Goal: Communication & Community: Answer question/provide support

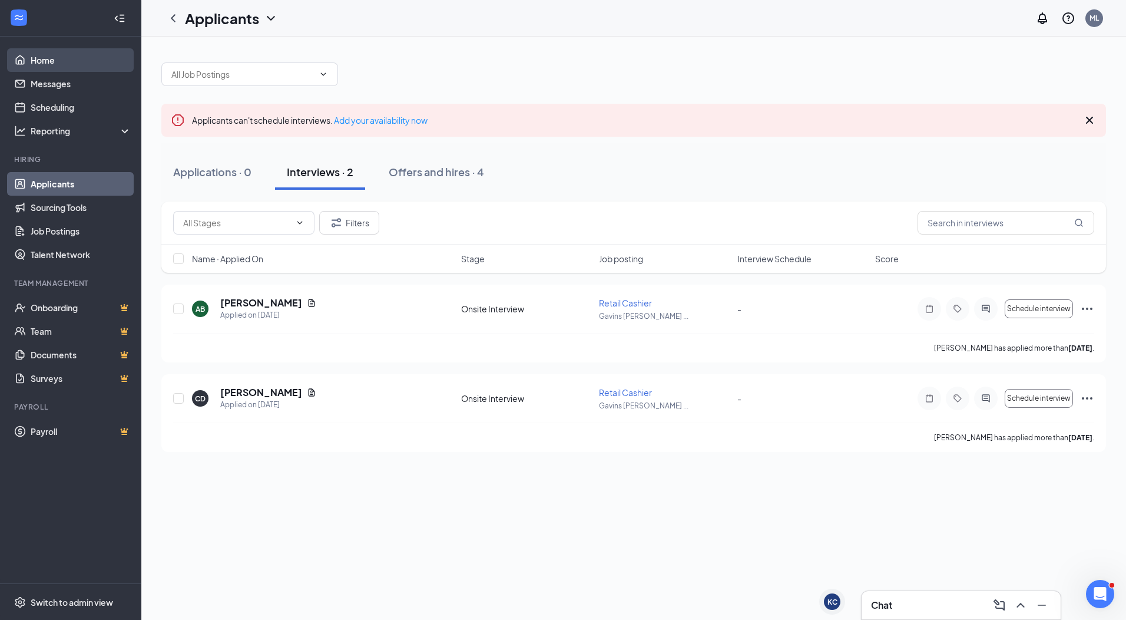
click at [45, 56] on link "Home" at bounding box center [81, 60] width 101 height 24
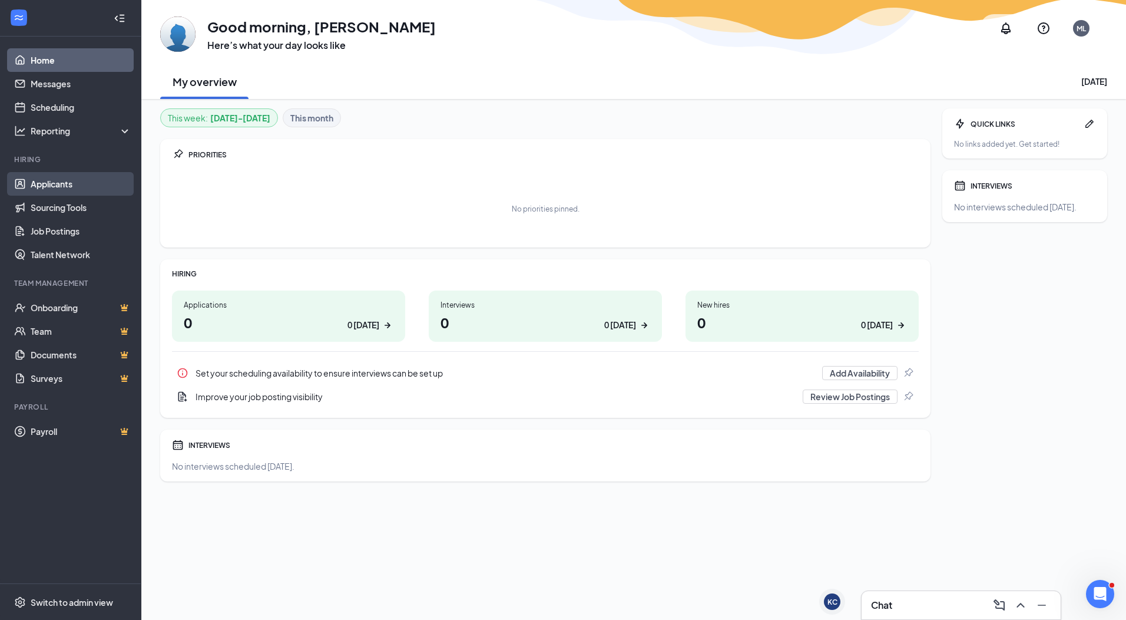
click at [71, 188] on link "Applicants" at bounding box center [81, 184] width 101 height 24
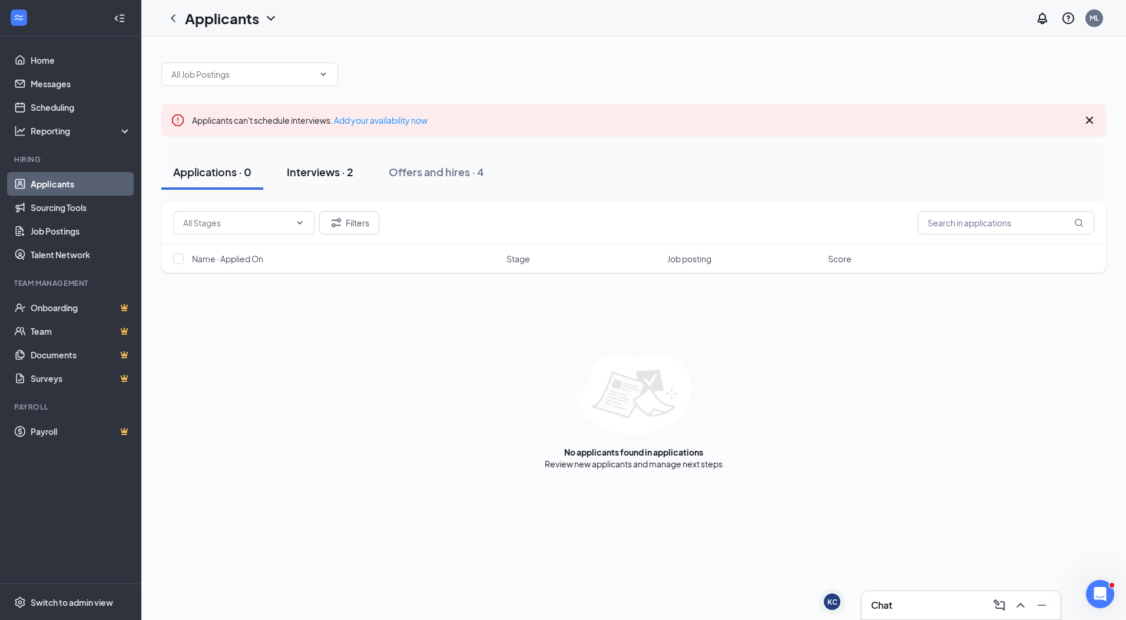
click at [326, 173] on div "Interviews · 2" at bounding box center [320, 171] width 67 height 15
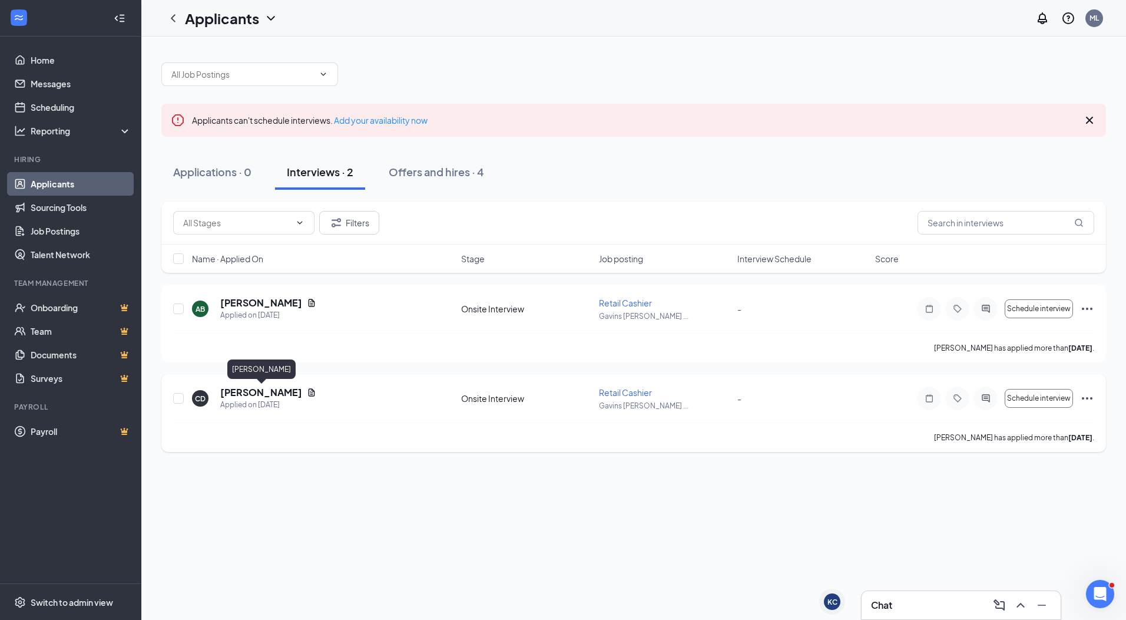
click at [288, 394] on h5 "[PERSON_NAME]" at bounding box center [261, 392] width 82 height 13
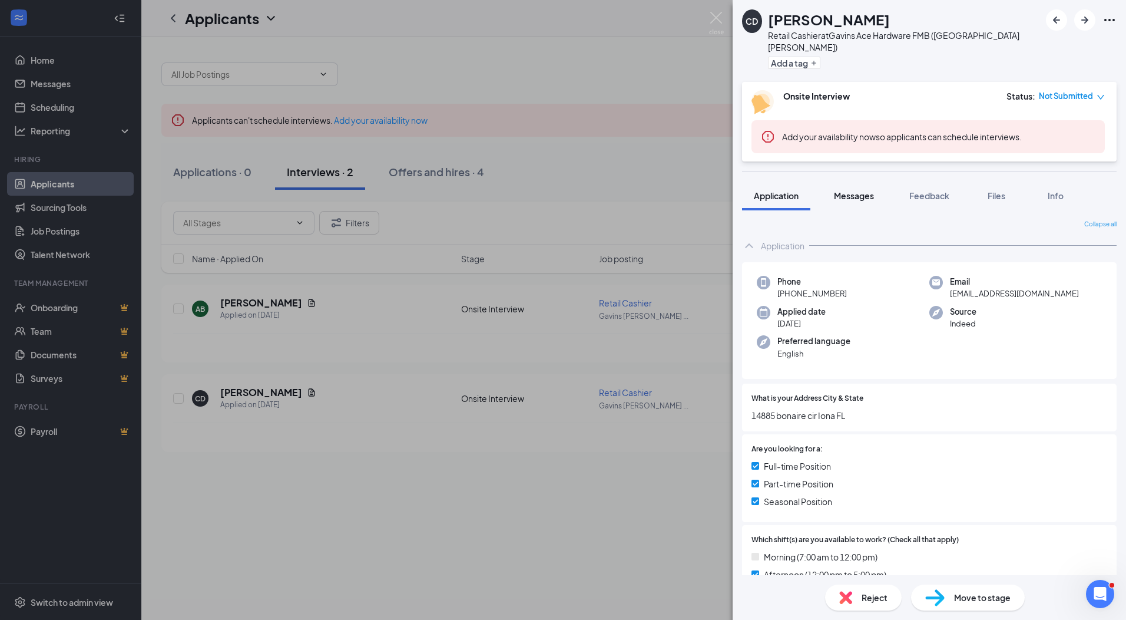
click at [865, 190] on span "Messages" at bounding box center [854, 195] width 40 height 11
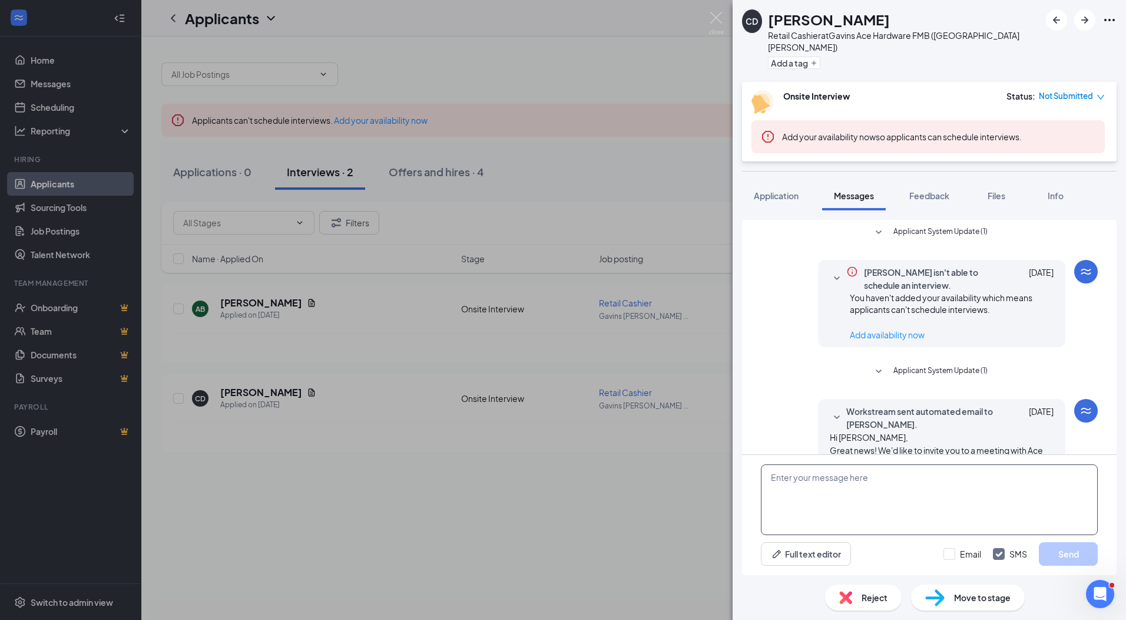
click at [881, 488] on textarea at bounding box center [929, 499] width 337 height 71
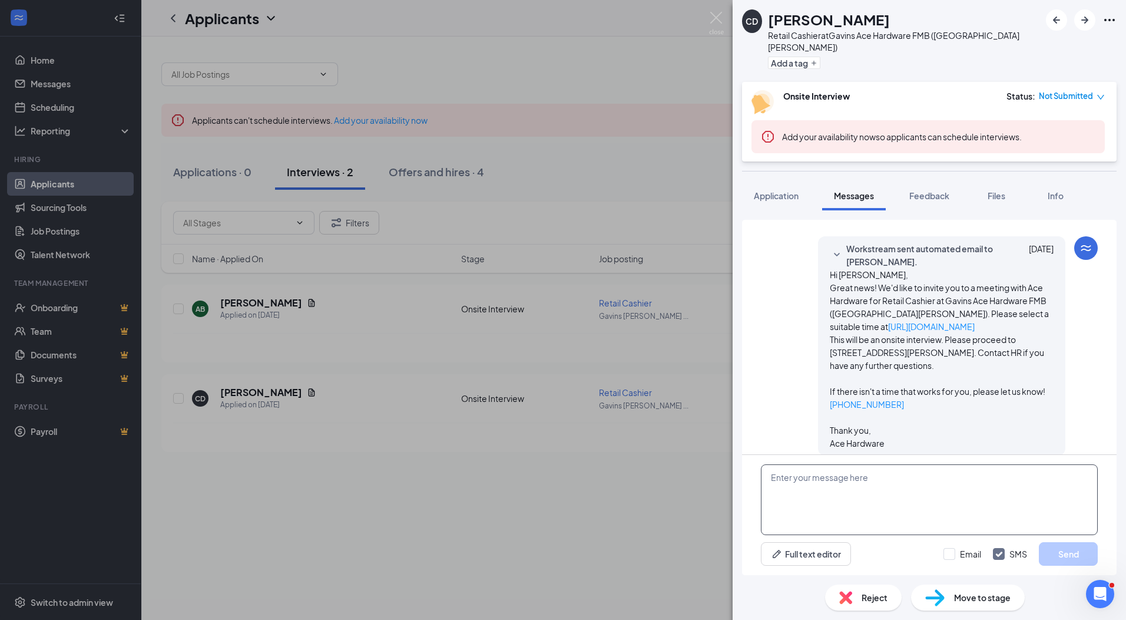
click at [885, 492] on textarea at bounding box center [929, 499] width 337 height 71
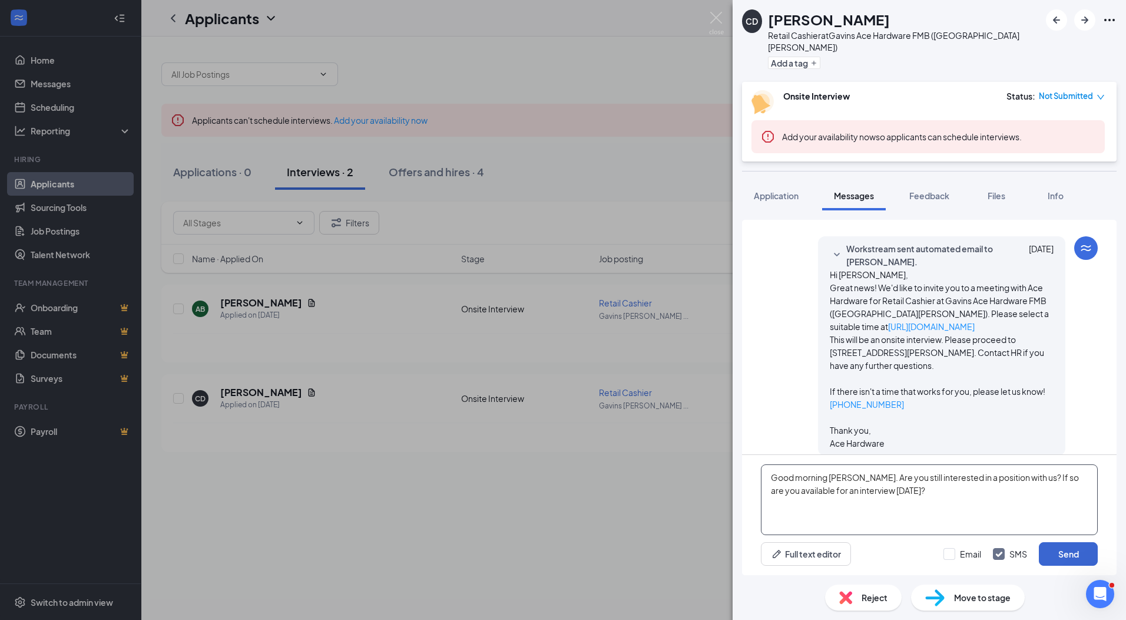
type textarea "Good morning [PERSON_NAME]. Are you still interested in a position with us? If …"
click at [1058, 562] on button "Send" at bounding box center [1068, 554] width 59 height 24
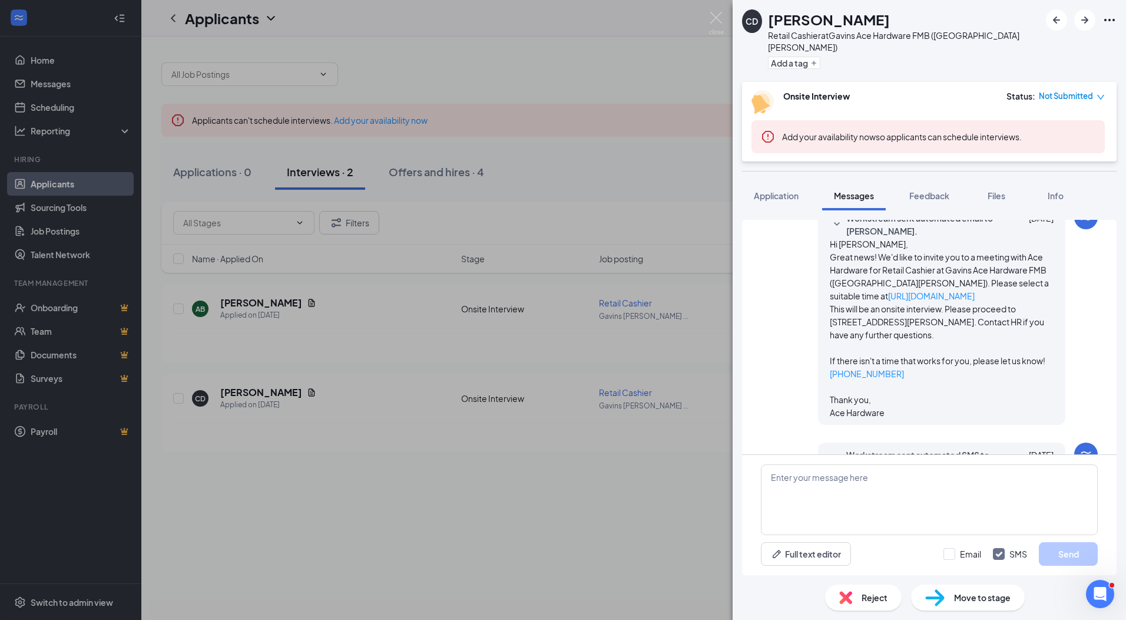
scroll to position [263, 0]
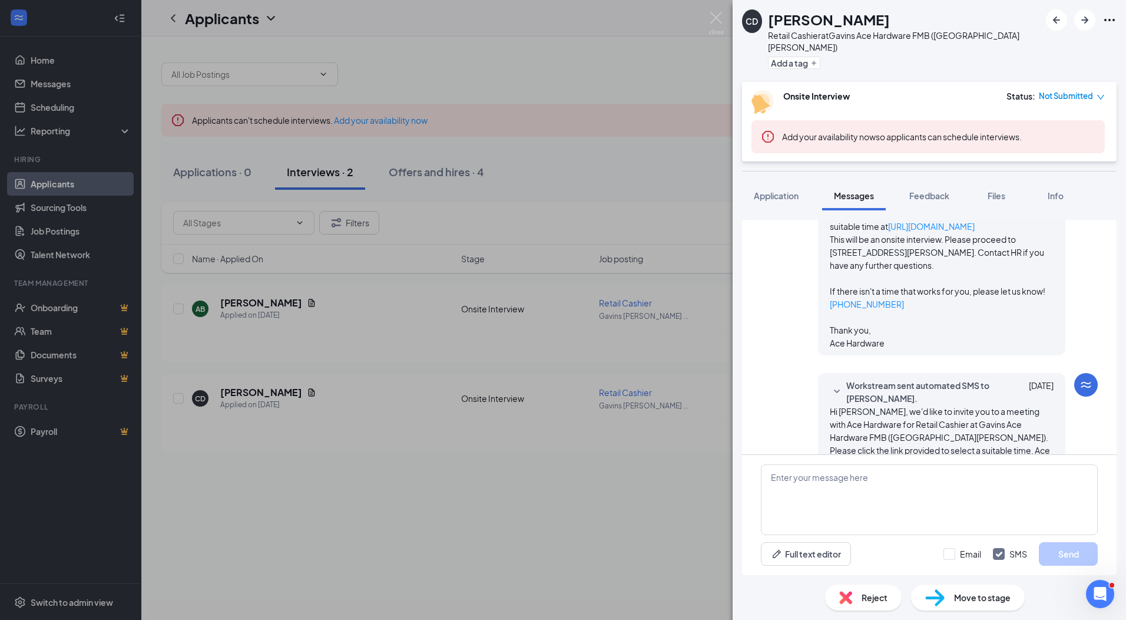
click at [788, 190] on span "Application" at bounding box center [776, 195] width 45 height 11
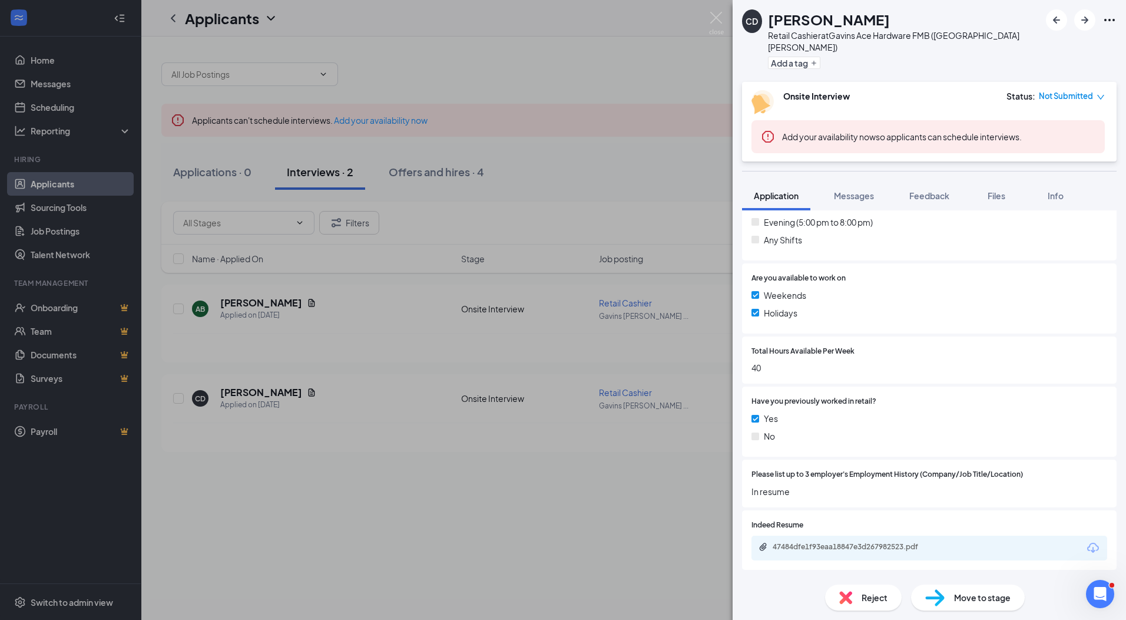
scroll to position [589, 0]
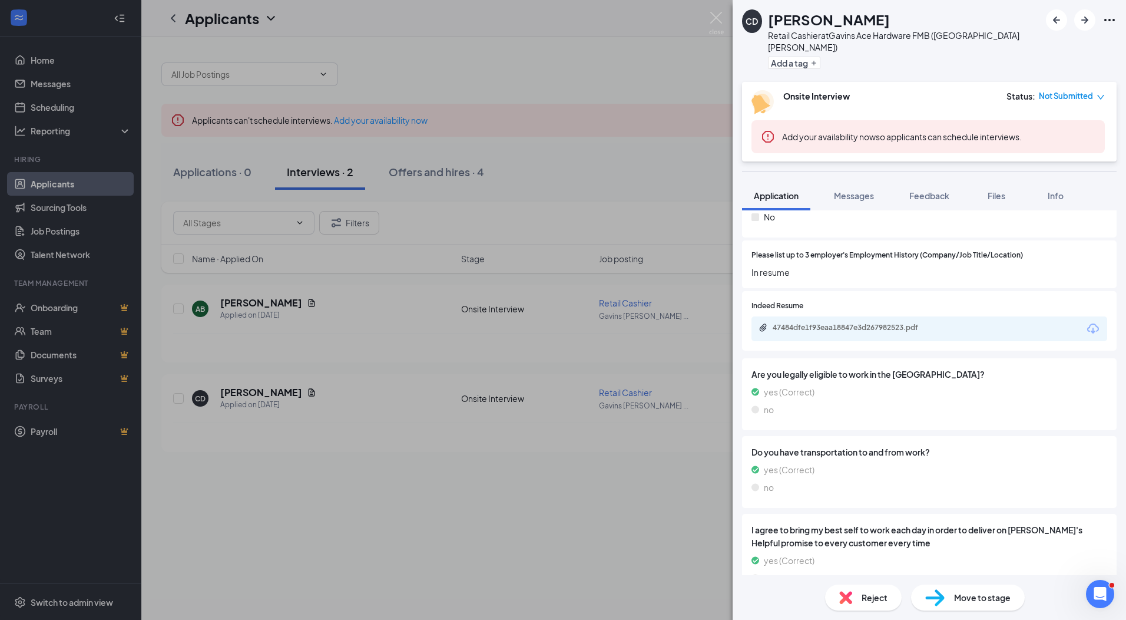
click at [873, 316] on div "47484dfe1f93eaa18847e3d267982523.pdf" at bounding box center [930, 328] width 356 height 25
click at [846, 323] on div "47484dfe1f93eaa18847e3d267982523.pdf" at bounding box center [855, 327] width 165 height 9
click at [723, 19] on img at bounding box center [716, 23] width 15 height 23
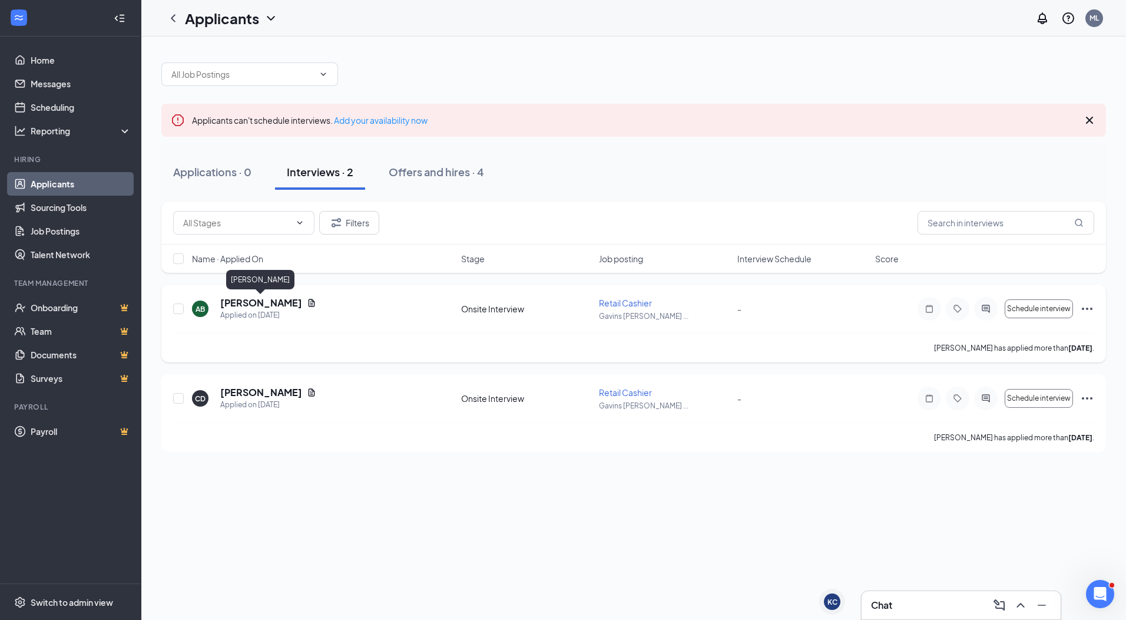
click at [273, 307] on h5 "[PERSON_NAME]" at bounding box center [261, 302] width 82 height 13
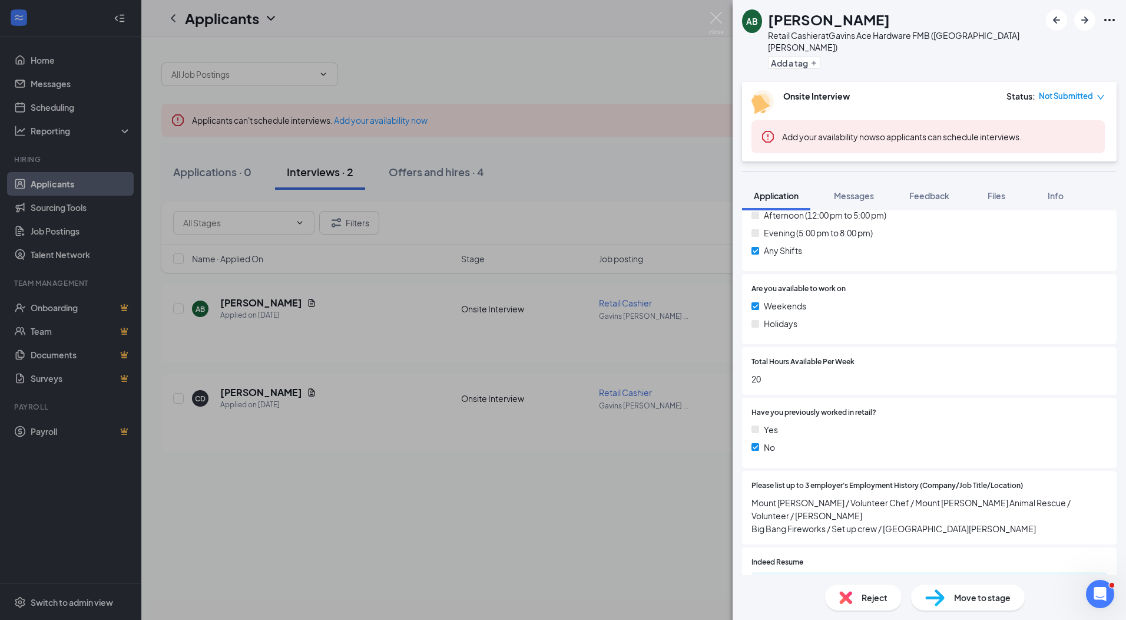
scroll to position [589, 0]
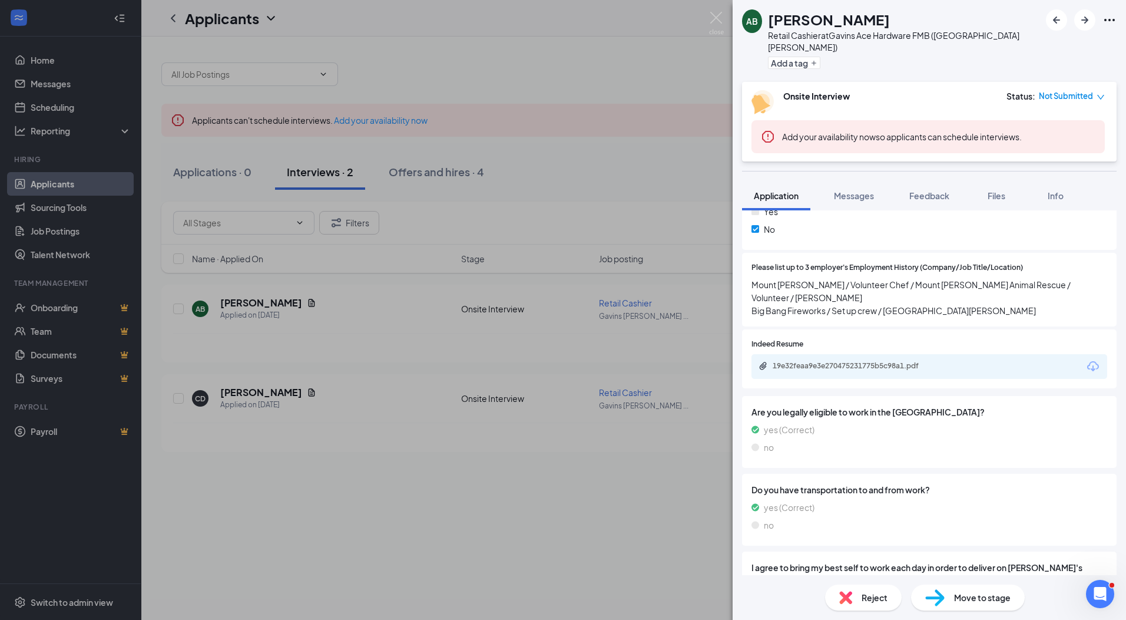
click at [899, 361] on div "19e32feaa9e3e270475231775b5c98a1.pdf" at bounding box center [855, 365] width 165 height 9
click at [718, 16] on img at bounding box center [716, 23] width 15 height 23
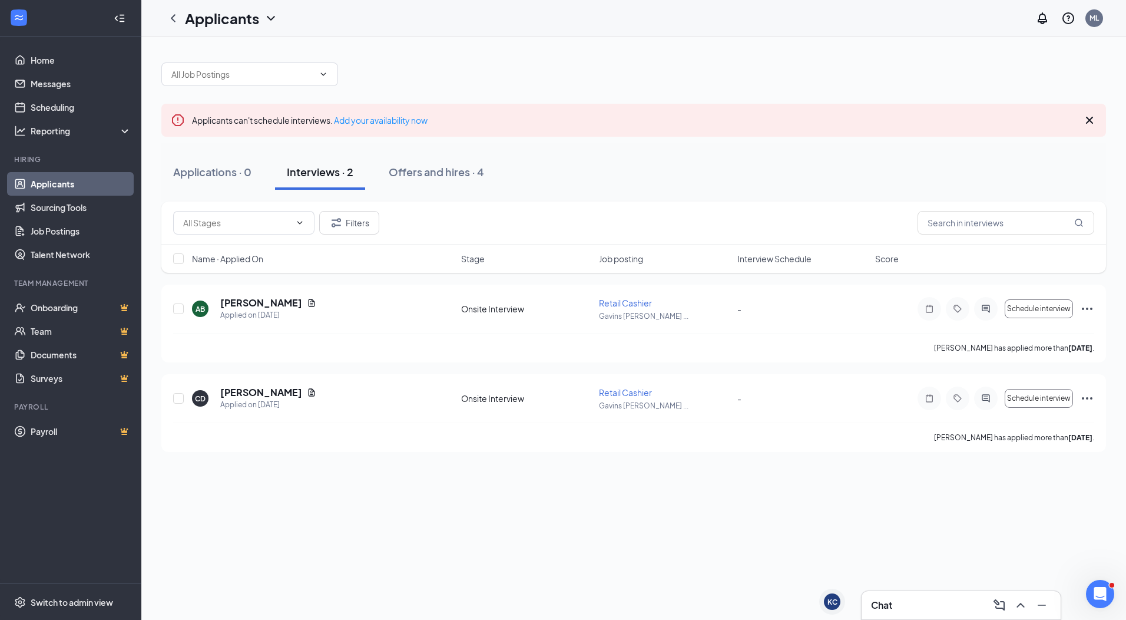
click at [475, 50] on div "Applicants can't schedule interviews. Add your availability now Applications · …" at bounding box center [633, 251] width 985 height 429
